Goal: Task Accomplishment & Management: Complete application form

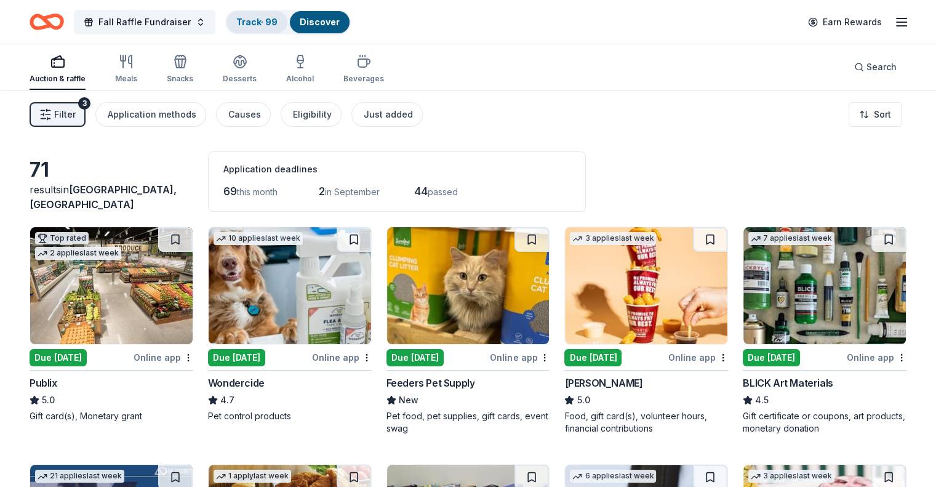
click at [262, 20] on link "Track · 99" at bounding box center [256, 22] width 41 height 10
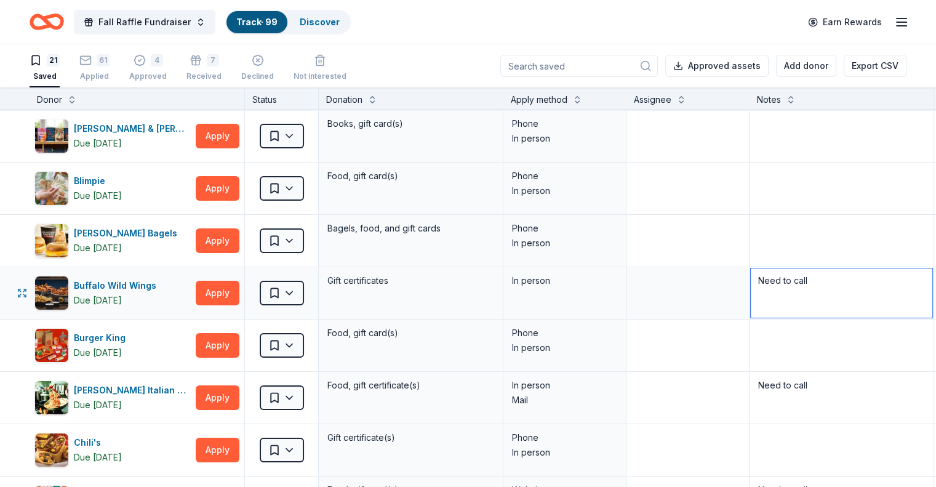
drag, startPoint x: 829, startPoint y: 281, endPoint x: 772, endPoint y: 275, distance: 56.9
click at [771, 276] on textarea "Need to call" at bounding box center [842, 292] width 182 height 49
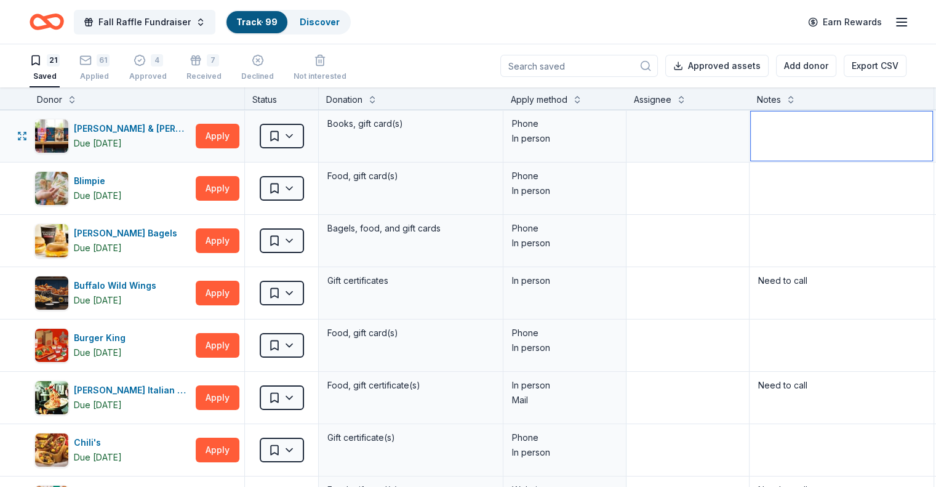
click at [825, 143] on textarea at bounding box center [842, 135] width 182 height 49
paste textarea "Need to call"
type textarea "Need to call"
click at [817, 186] on textarea at bounding box center [842, 188] width 182 height 49
paste textarea "Need to call"
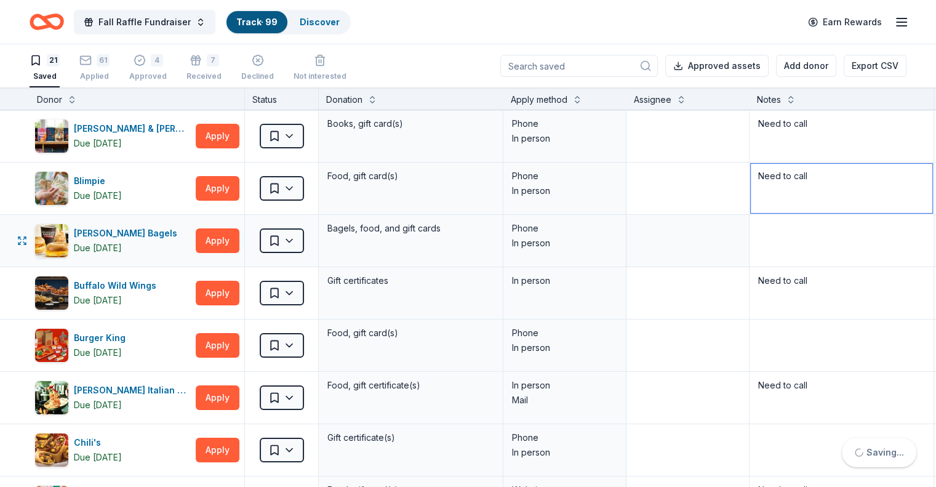
type textarea "Need to call"
click at [807, 237] on textarea at bounding box center [842, 240] width 182 height 49
paste textarea "Need to call"
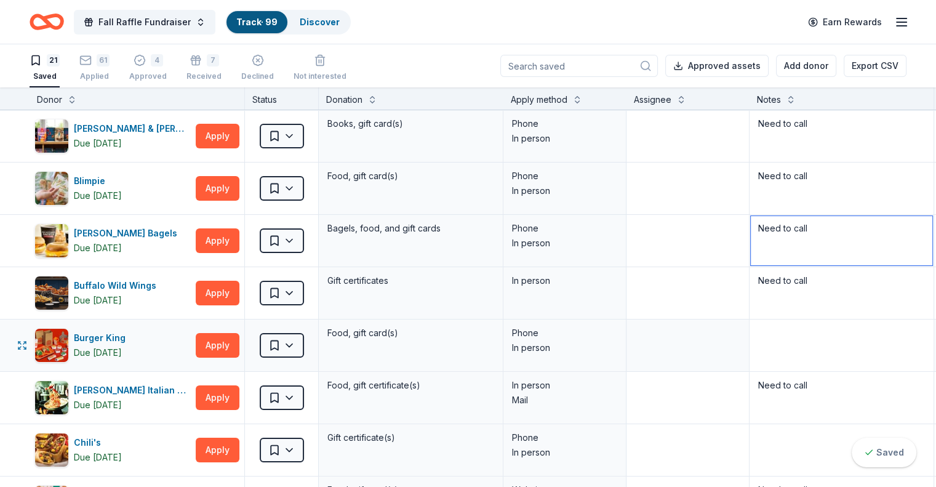
type textarea "Need to call"
click at [794, 341] on textarea at bounding box center [842, 345] width 182 height 49
paste textarea "Need to call"
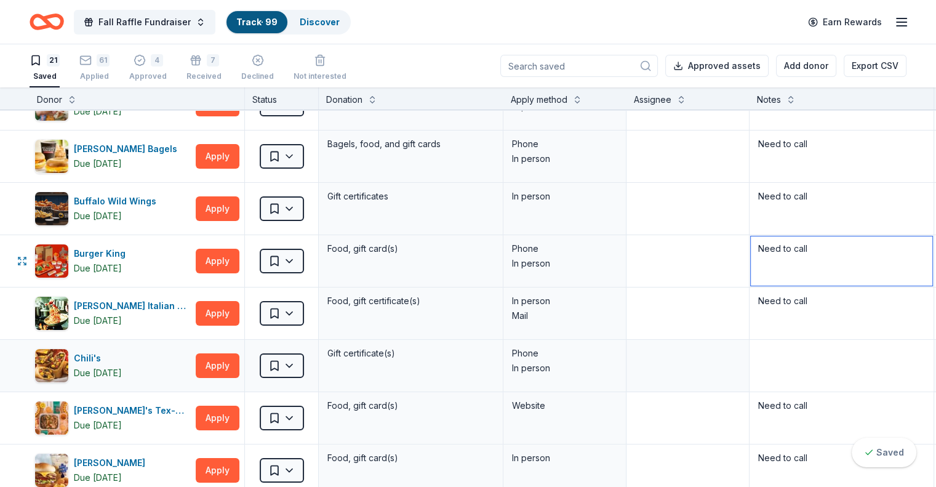
scroll to position [123, 0]
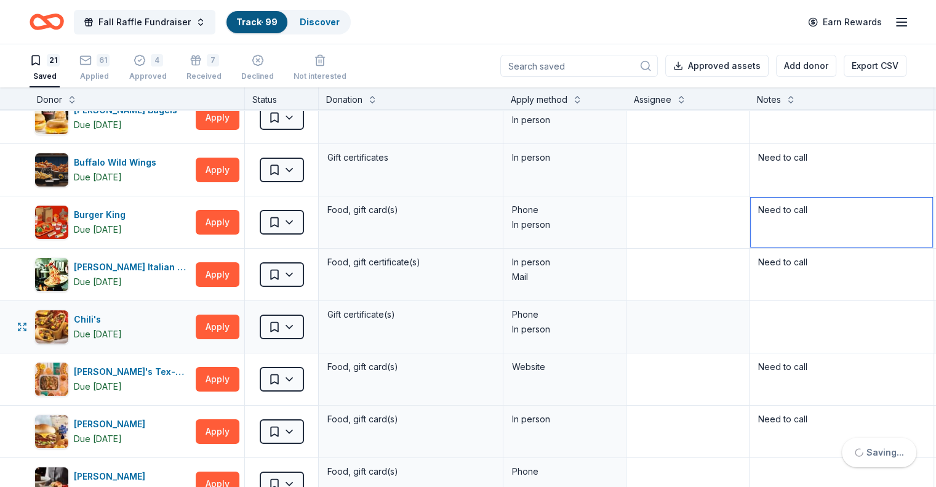
type textarea "Need to call"
click at [796, 324] on textarea at bounding box center [842, 326] width 182 height 49
paste textarea "Need to call"
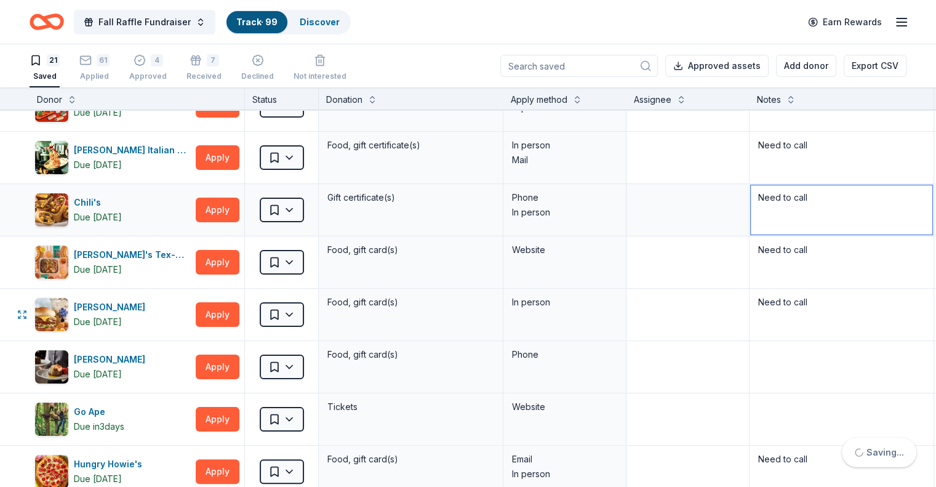
scroll to position [246, 0]
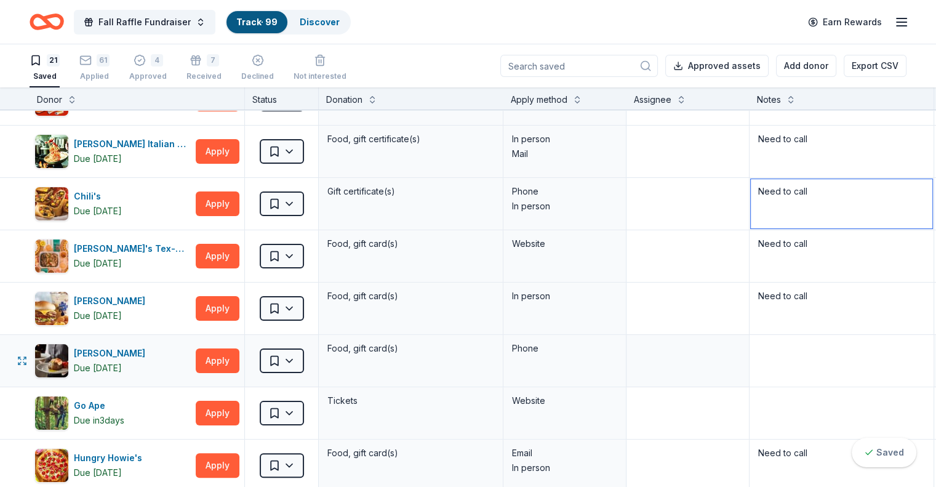
type textarea "Need to call"
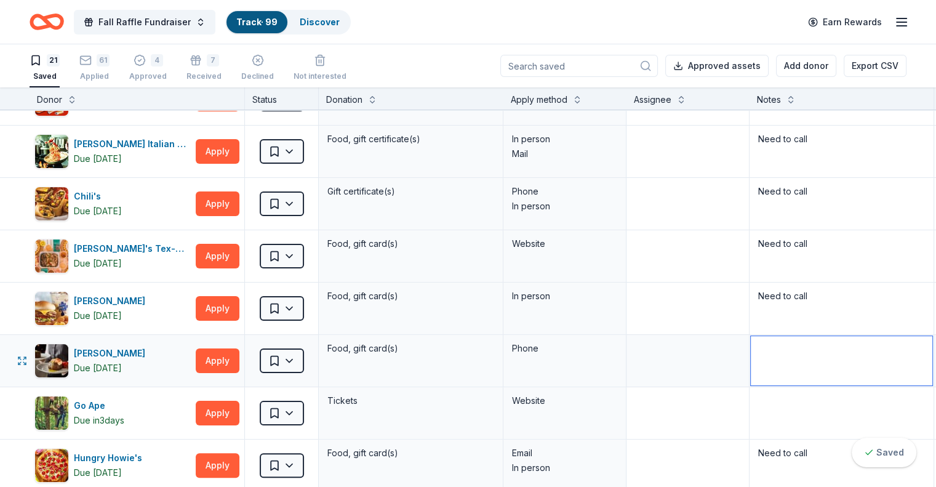
click at [798, 354] on textarea at bounding box center [842, 360] width 182 height 49
paste textarea "Need to call"
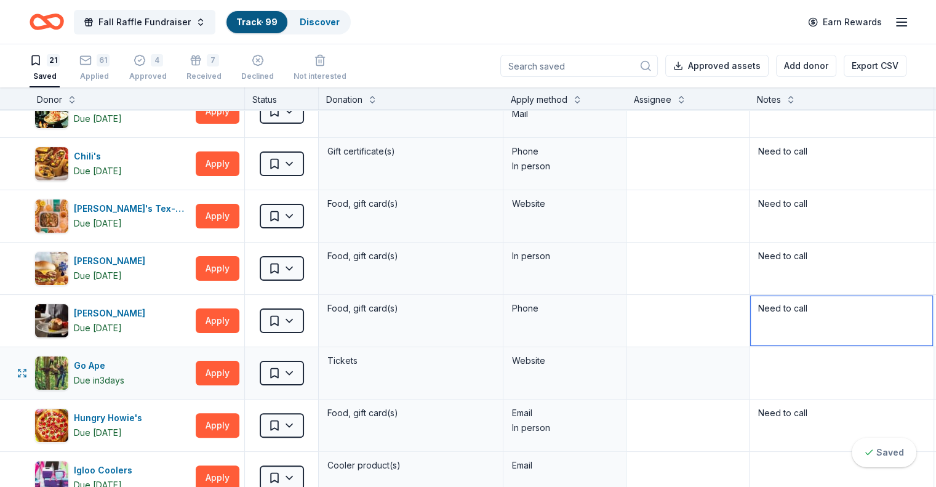
scroll to position [308, 0]
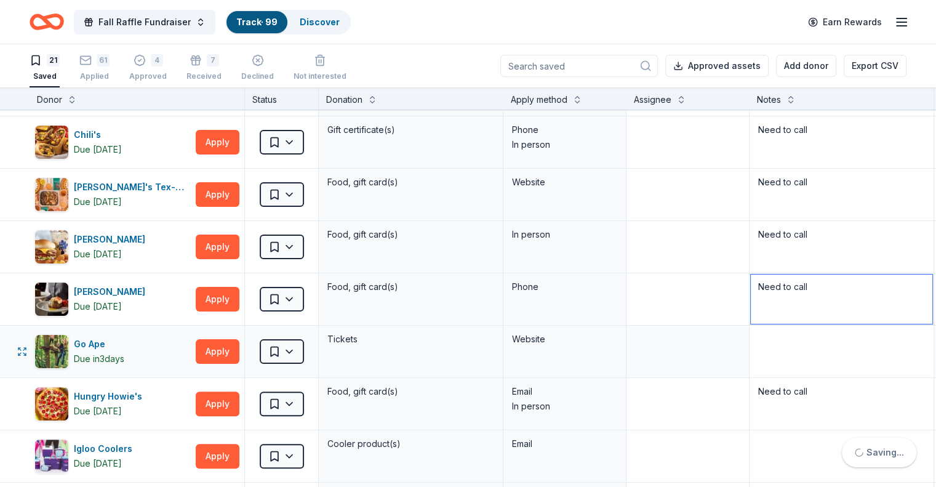
type textarea "Need to call"
click at [796, 350] on textarea at bounding box center [842, 351] width 182 height 49
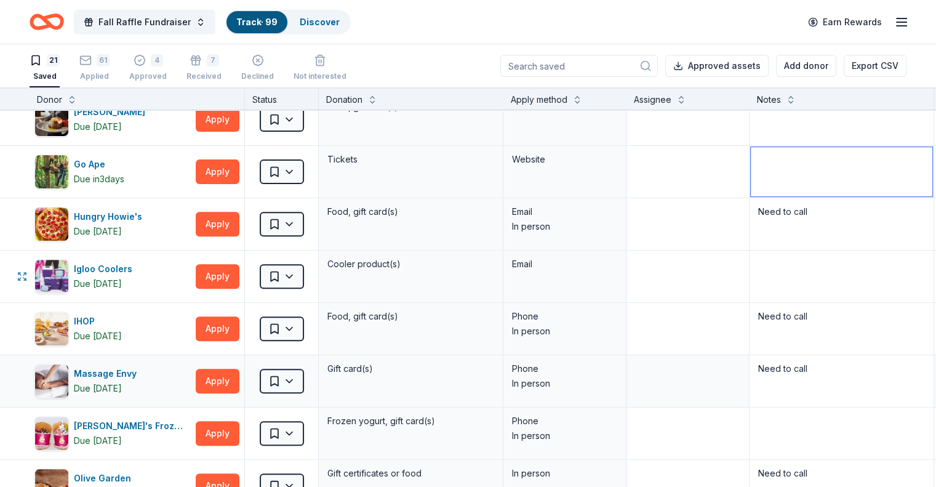
scroll to position [492, 0]
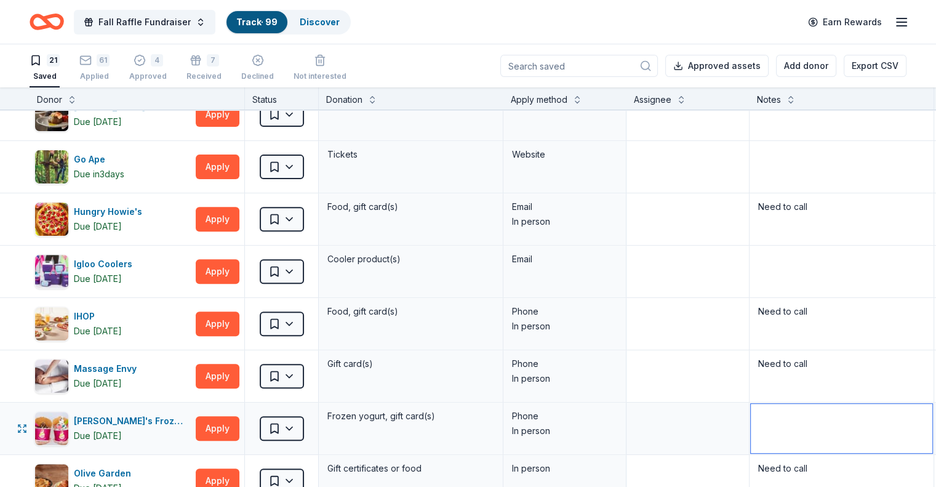
click at [798, 414] on textarea at bounding box center [842, 428] width 182 height 49
paste textarea "Need to call"
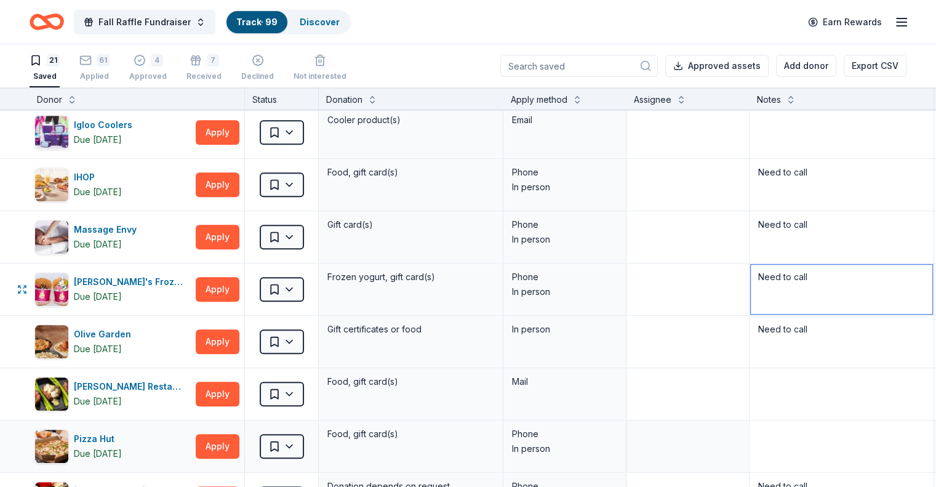
scroll to position [677, 0]
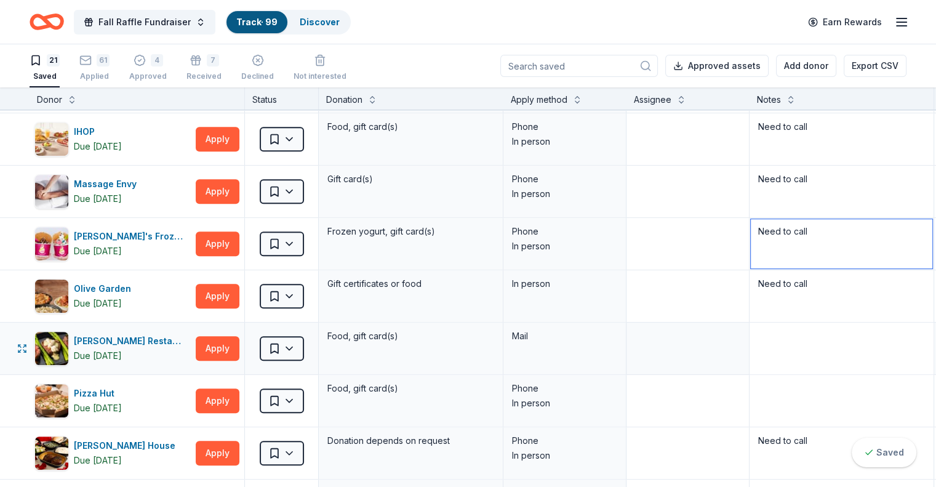
type textarea "Need to call"
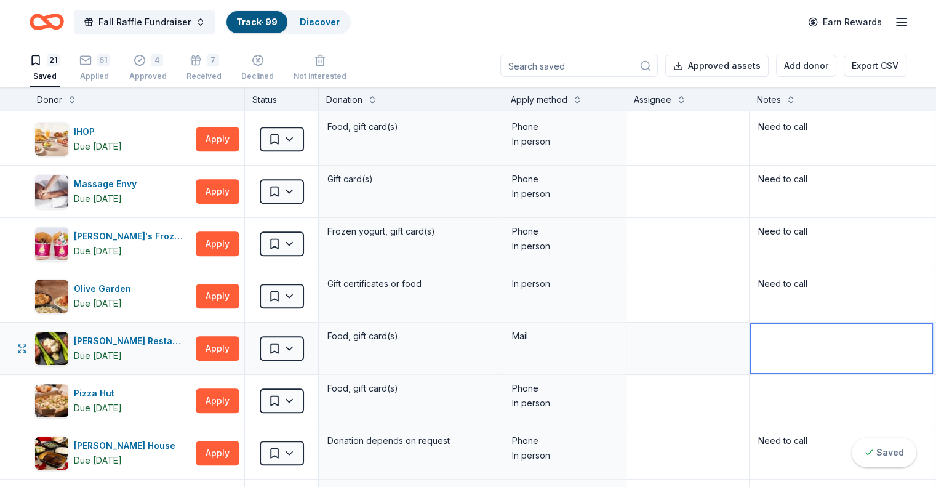
click at [803, 330] on textarea at bounding box center [842, 348] width 182 height 49
paste textarea "Need to call"
type textarea "Need to call"
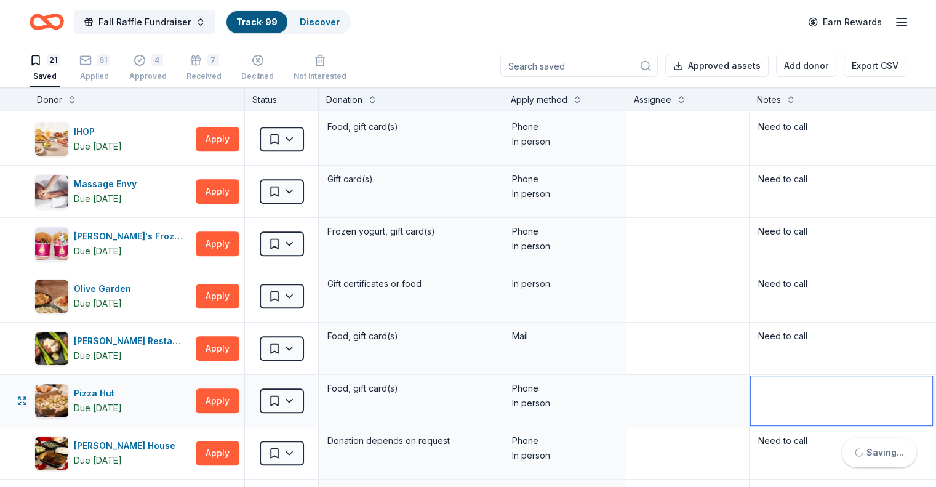
click at [804, 397] on textarea at bounding box center [842, 400] width 182 height 49
paste textarea "Need to call"
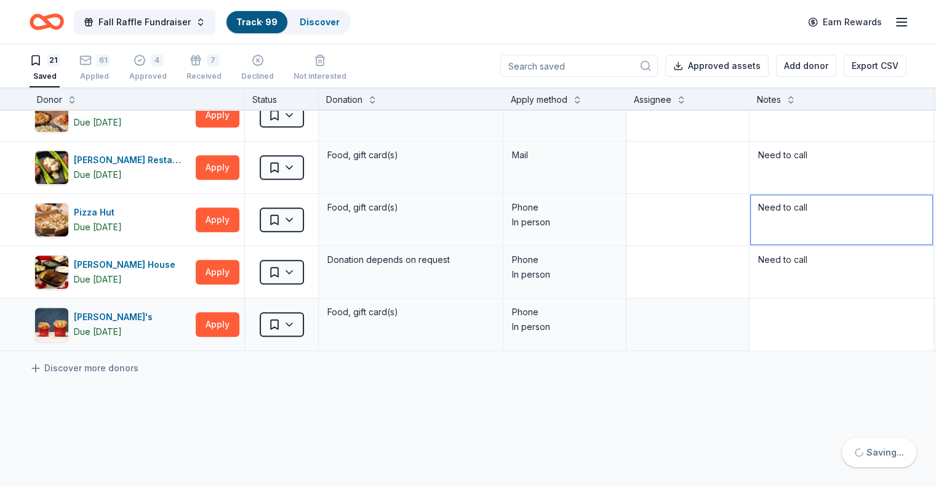
scroll to position [862, 0]
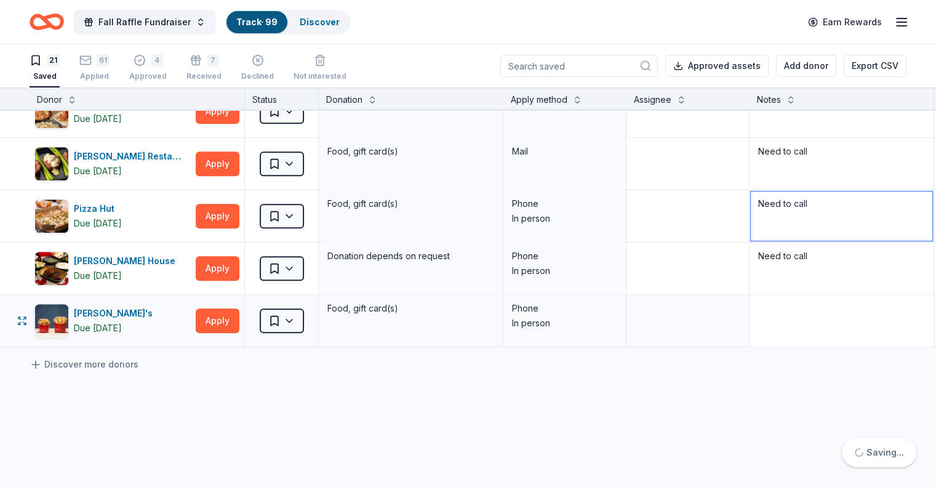
type textarea "Need to call"
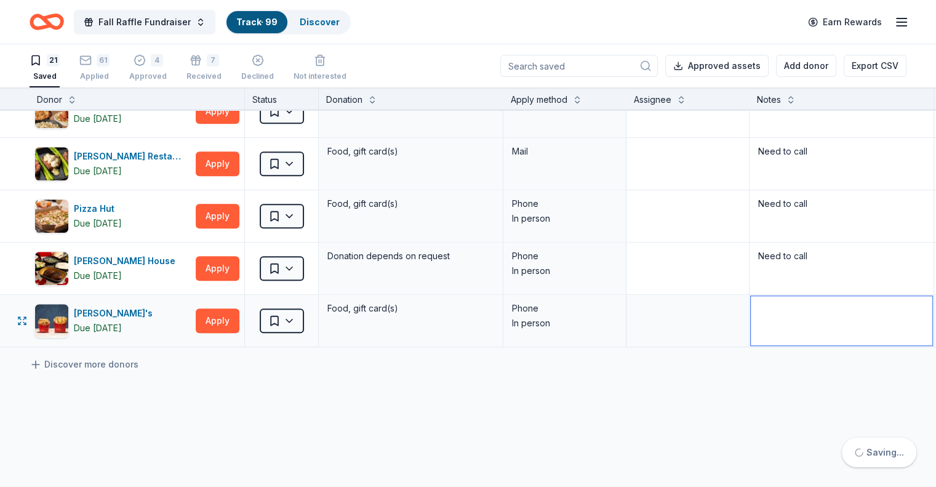
click at [824, 309] on textarea at bounding box center [842, 320] width 182 height 49
paste textarea "Need to call"
type textarea "Need to call"
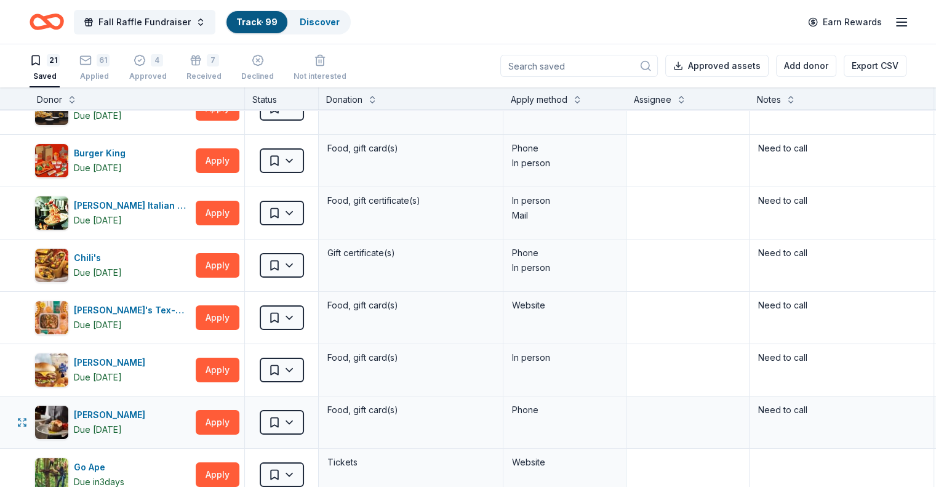
scroll to position [0, 0]
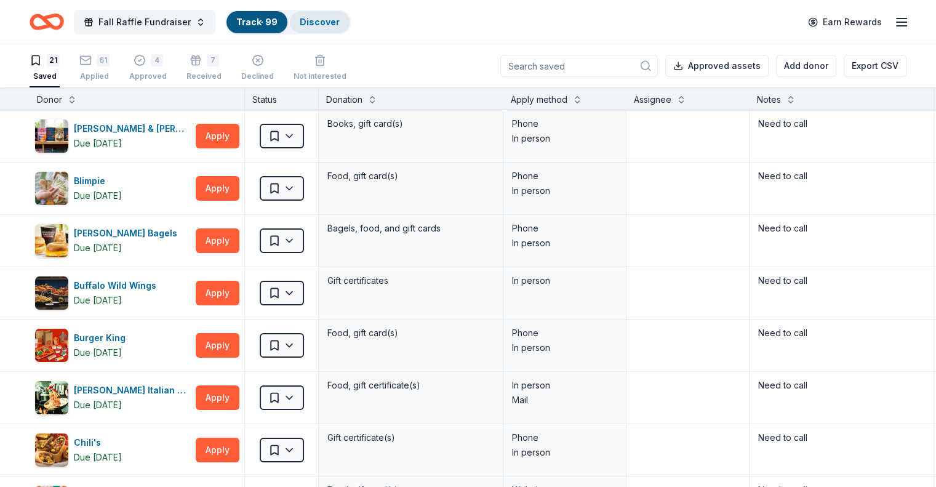
click at [325, 19] on link "Discover" at bounding box center [320, 22] width 40 height 10
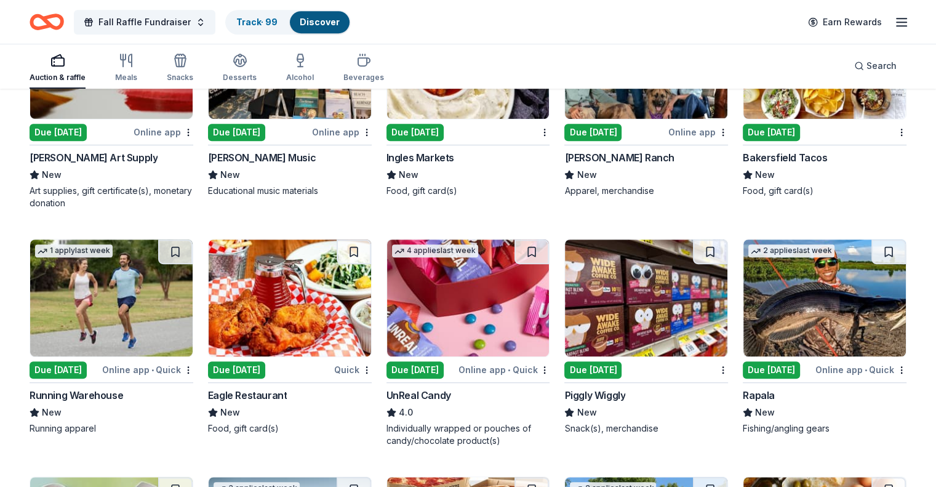
scroll to position [800, 0]
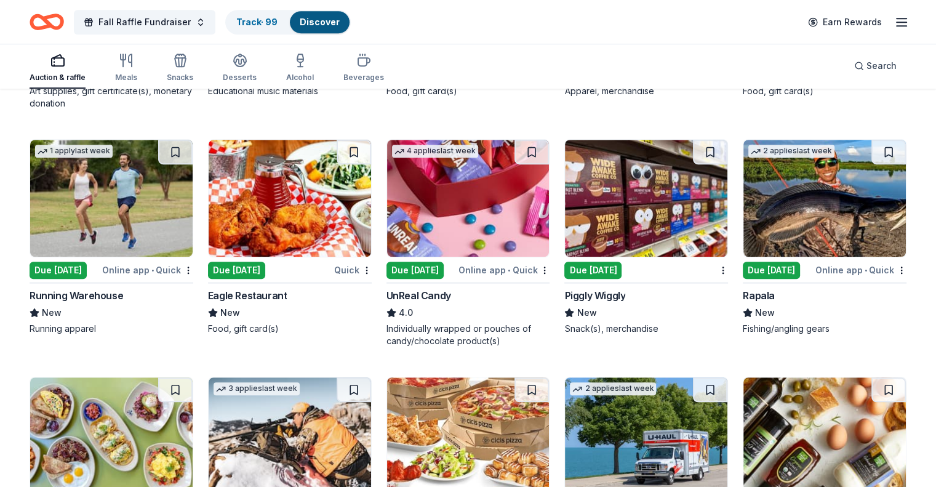
click at [448, 209] on img at bounding box center [468, 198] width 162 height 117
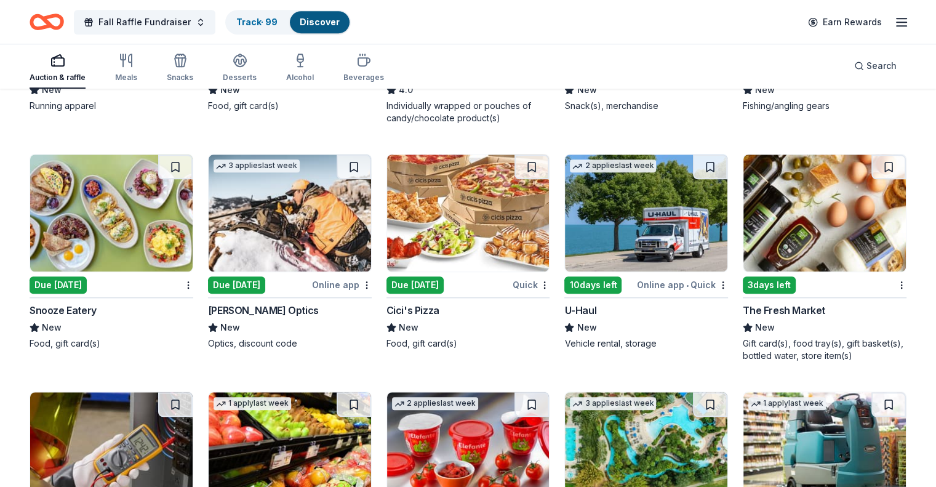
scroll to position [1046, 0]
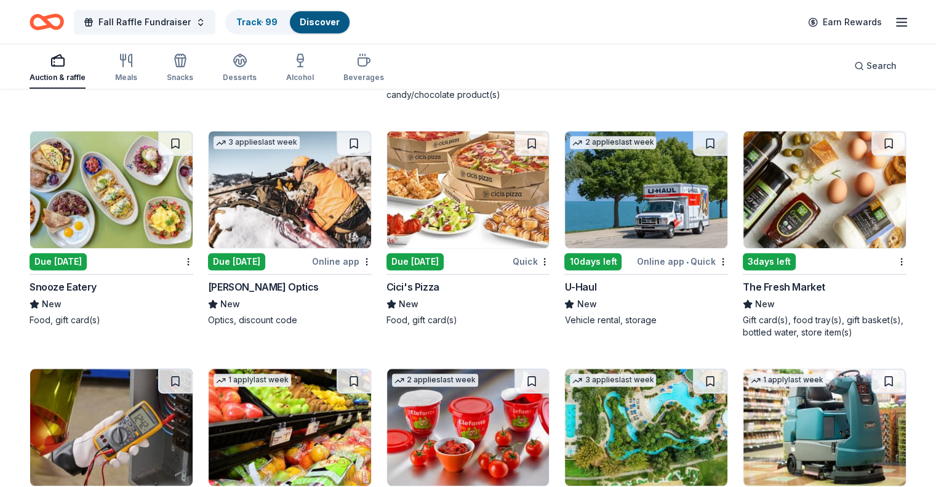
click at [473, 206] on img at bounding box center [468, 189] width 162 height 117
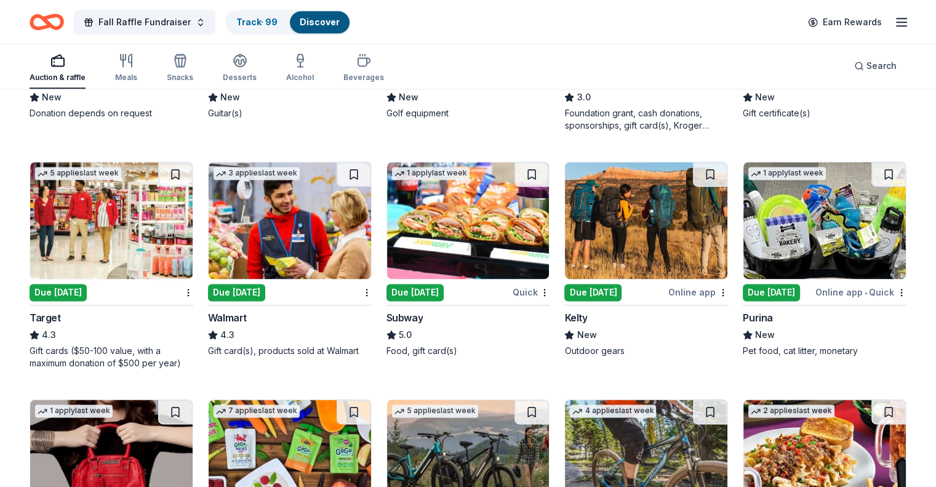
scroll to position [1723, 0]
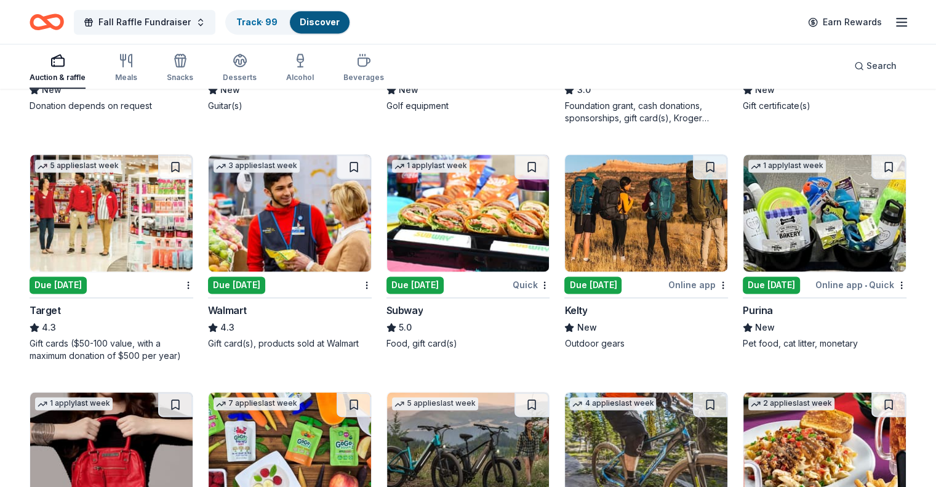
click at [463, 252] on img at bounding box center [468, 212] width 162 height 117
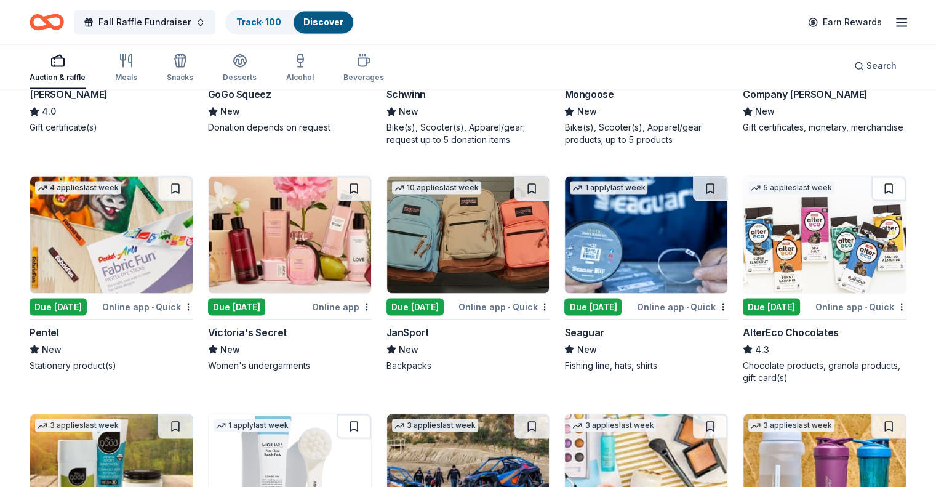
scroll to position [2216, 0]
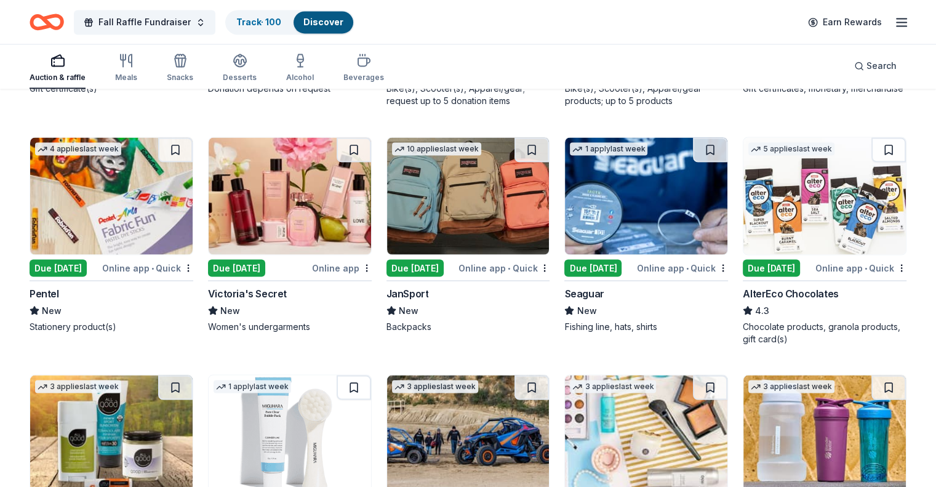
click at [846, 221] on img at bounding box center [824, 195] width 162 height 117
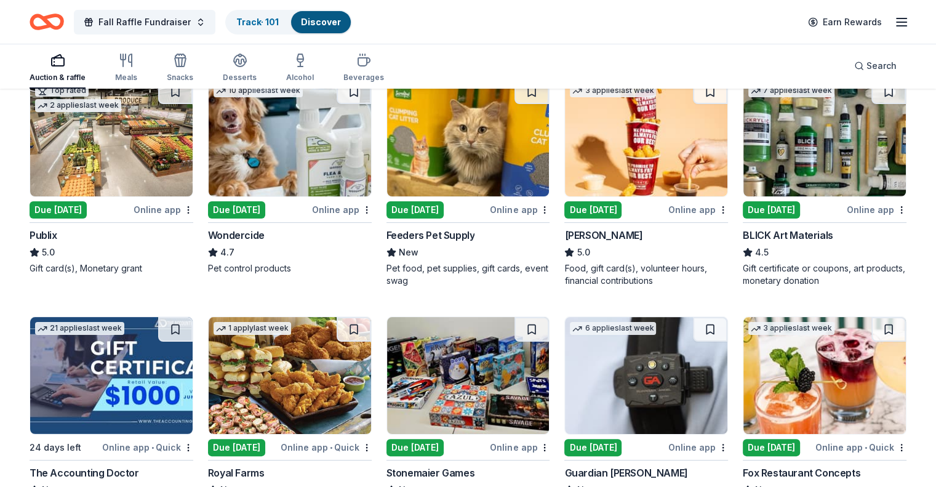
scroll to position [0, 0]
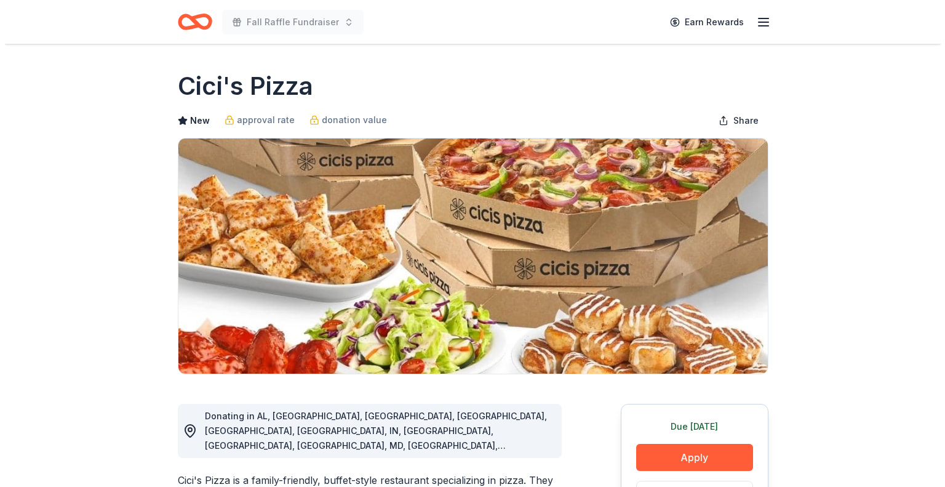
scroll to position [185, 0]
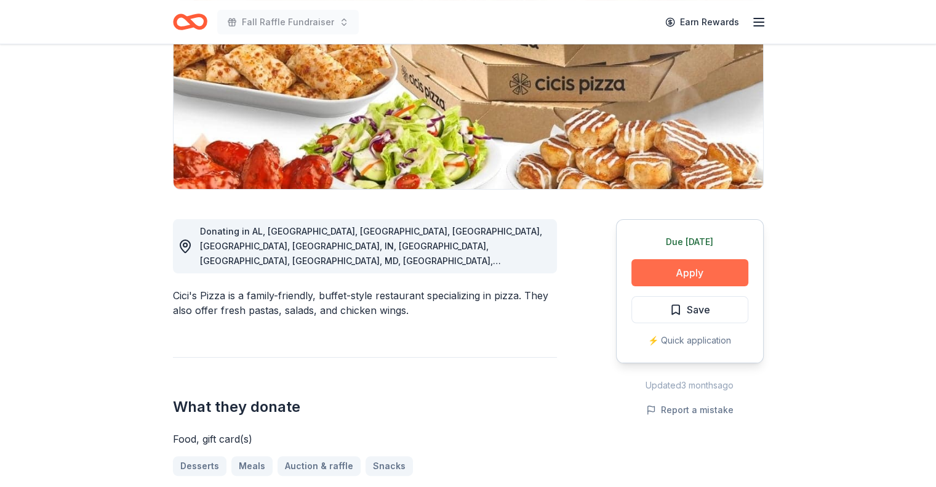
click at [660, 266] on button "Apply" at bounding box center [689, 272] width 117 height 27
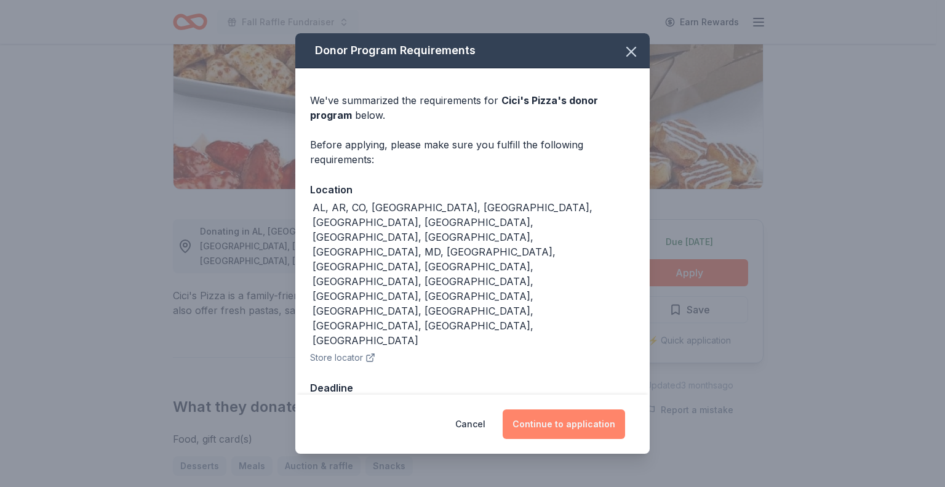
click at [570, 409] on button "Continue to application" at bounding box center [564, 424] width 122 height 30
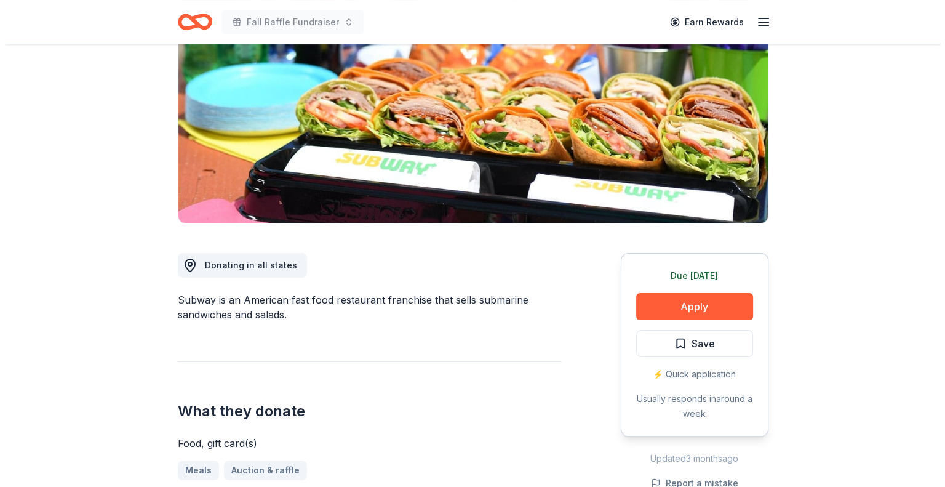
scroll to position [185, 0]
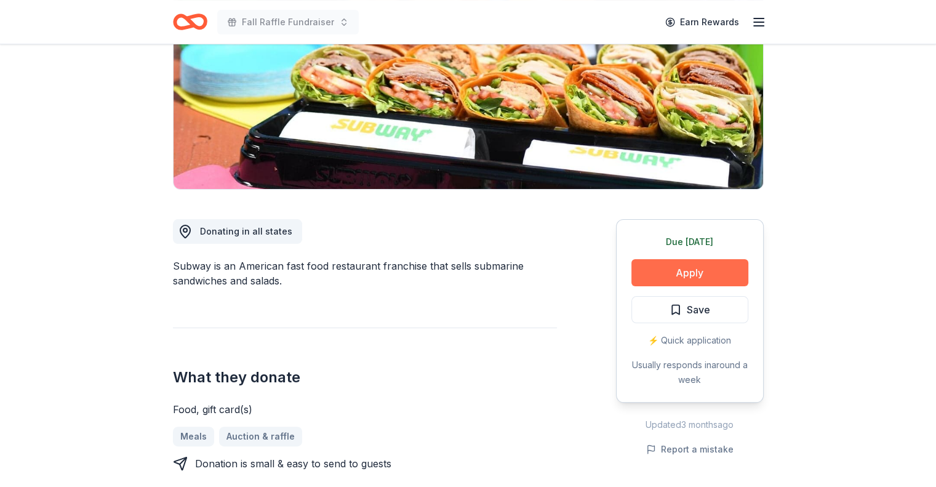
click at [650, 271] on button "Apply" at bounding box center [689, 272] width 117 height 27
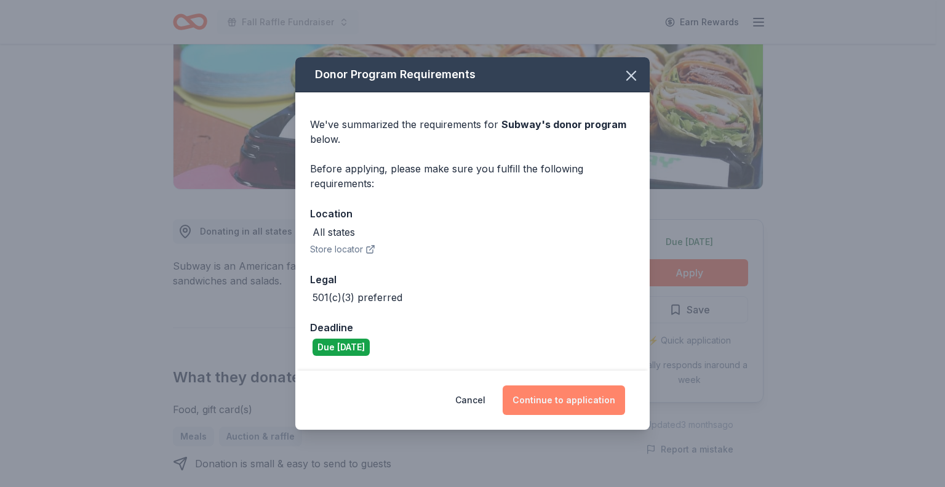
click at [528, 398] on button "Continue to application" at bounding box center [564, 400] width 122 height 30
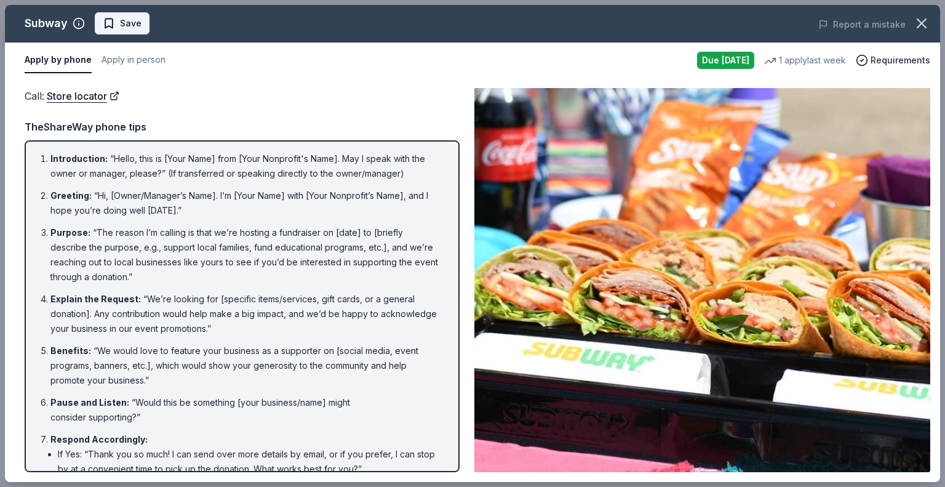
click at [121, 27] on span "Save" at bounding box center [131, 23] width 22 height 15
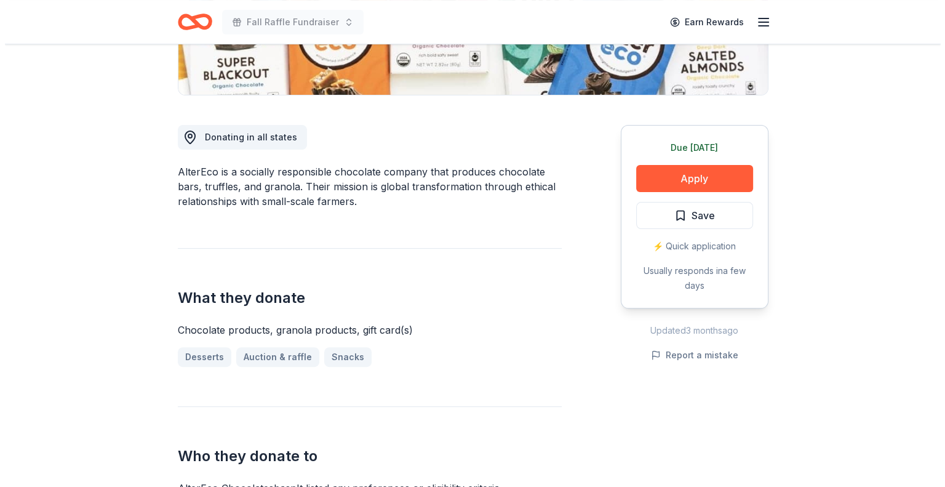
scroll to position [308, 0]
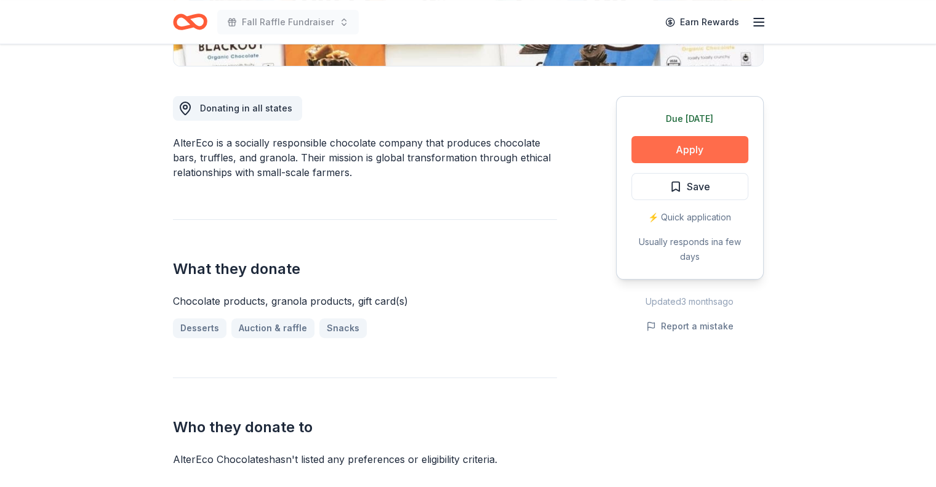
click at [660, 151] on button "Apply" at bounding box center [689, 149] width 117 height 27
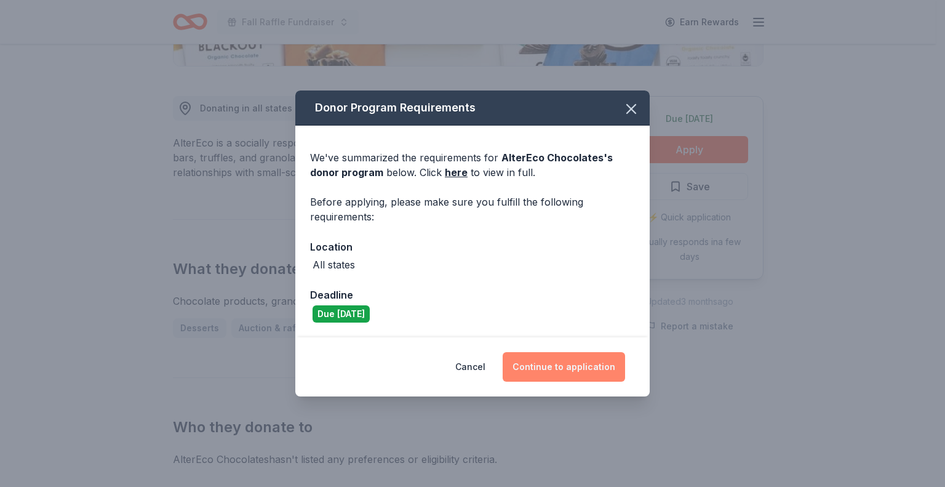
click at [540, 357] on button "Continue to application" at bounding box center [564, 367] width 122 height 30
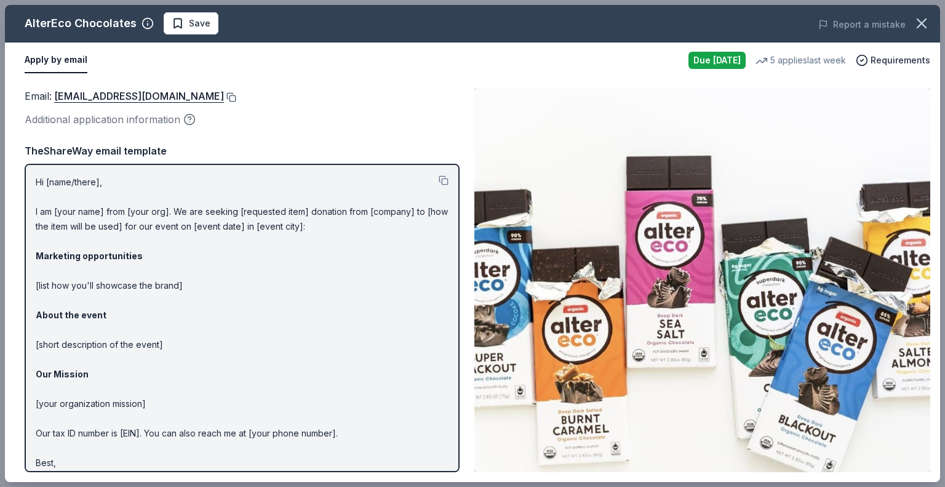
click at [224, 95] on button at bounding box center [230, 97] width 12 height 10
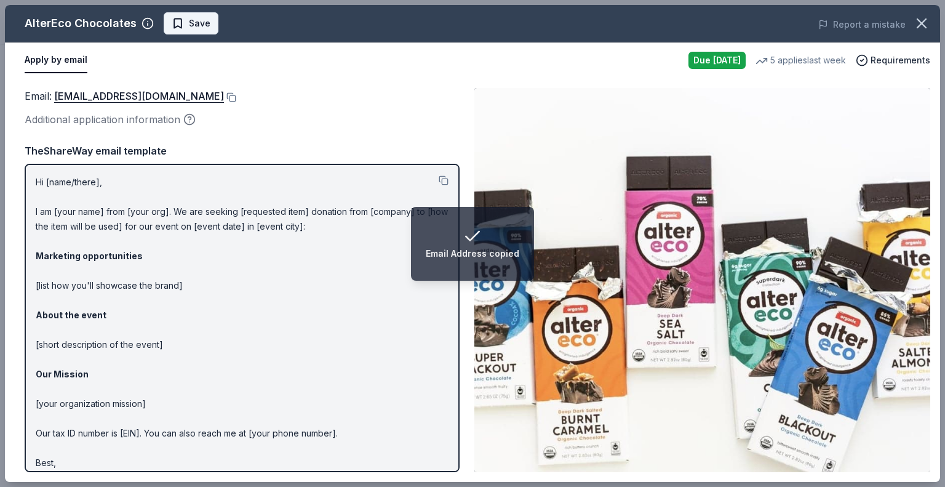
click at [198, 24] on span "Save" at bounding box center [200, 23] width 22 height 15
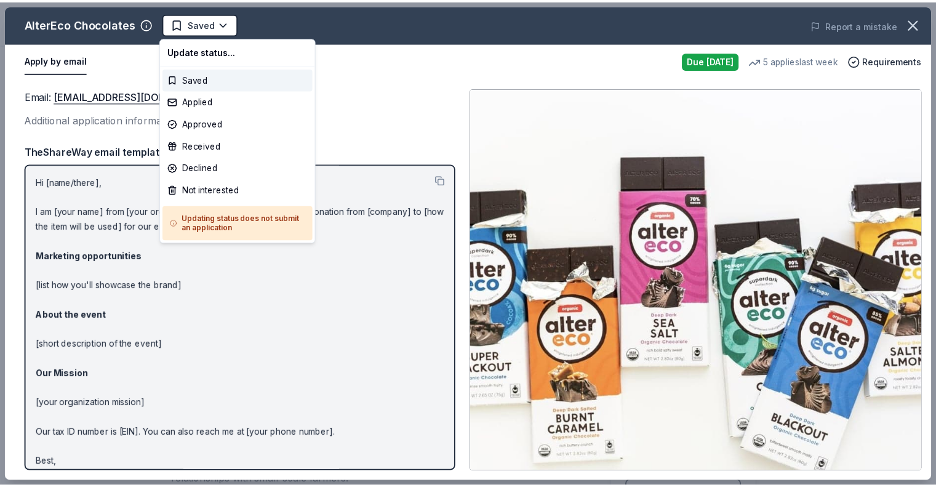
scroll to position [0, 0]
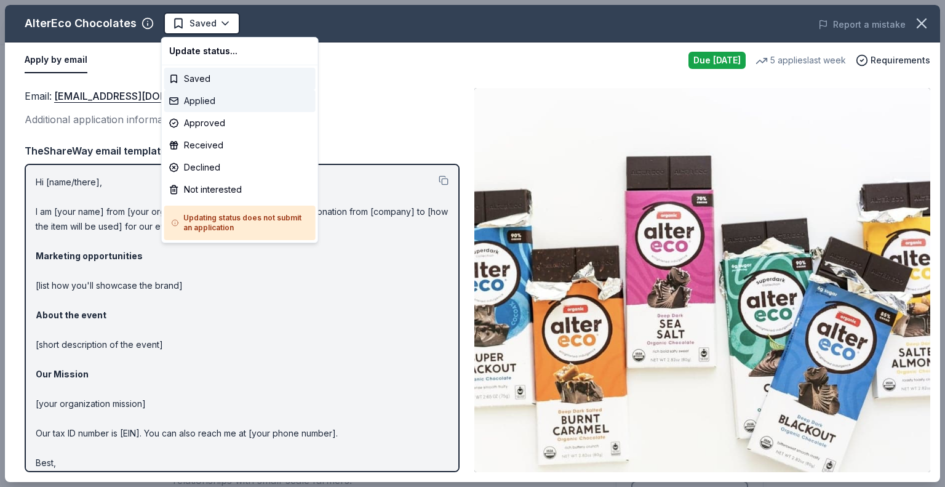
click at [199, 100] on div "Applied" at bounding box center [239, 101] width 151 height 22
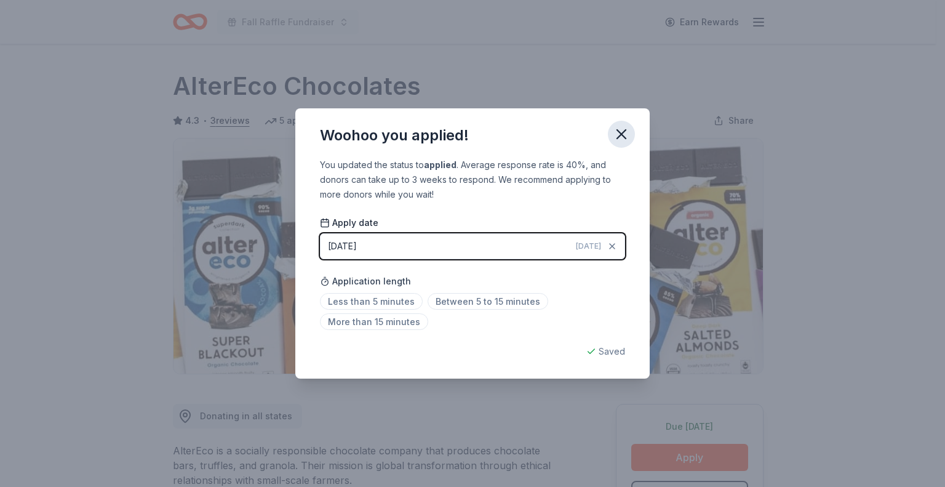
click at [620, 133] on icon "button" at bounding box center [621, 134] width 9 height 9
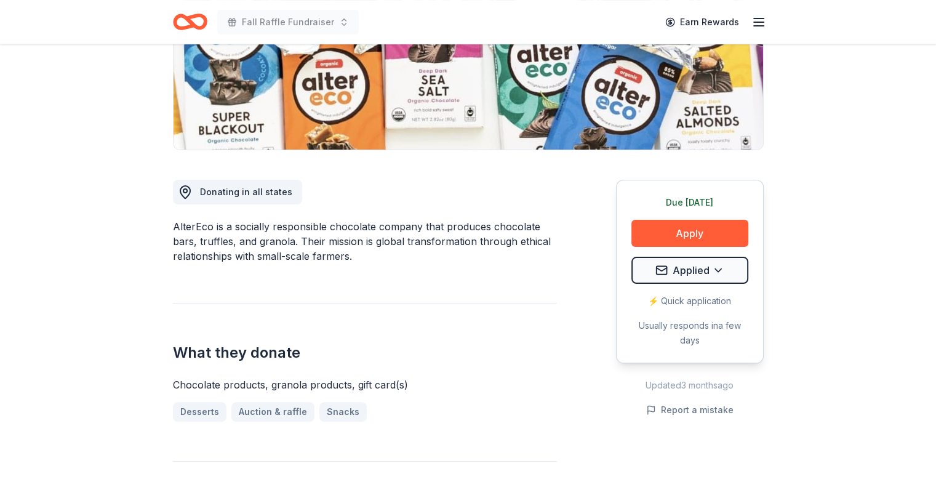
scroll to position [246, 0]
